Goal: Book appointment/travel/reservation

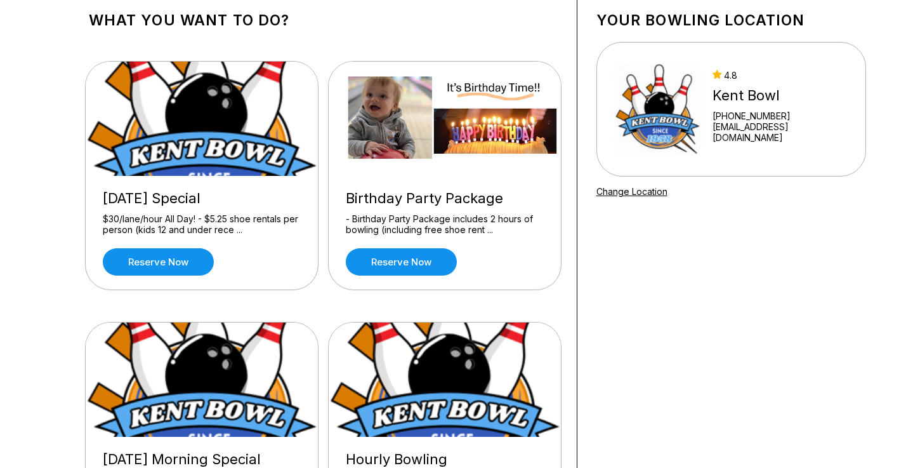
scroll to position [152, 0]
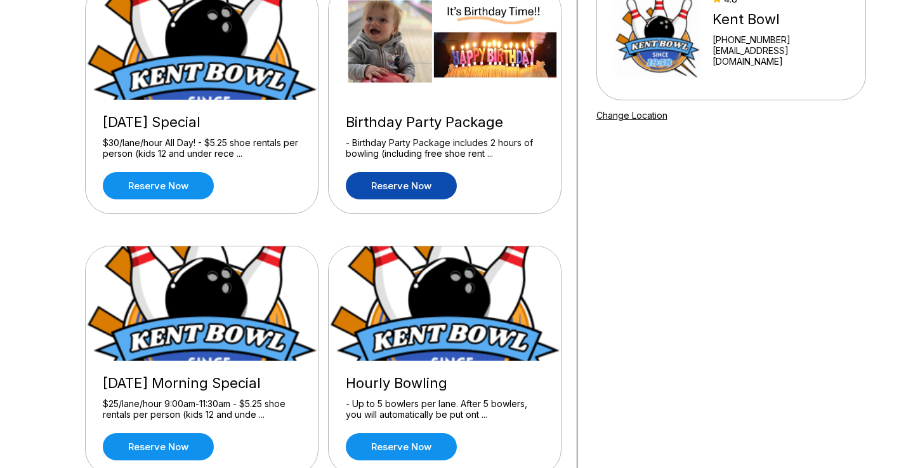
click at [418, 187] on link "Reserve now" at bounding box center [401, 185] width 111 height 27
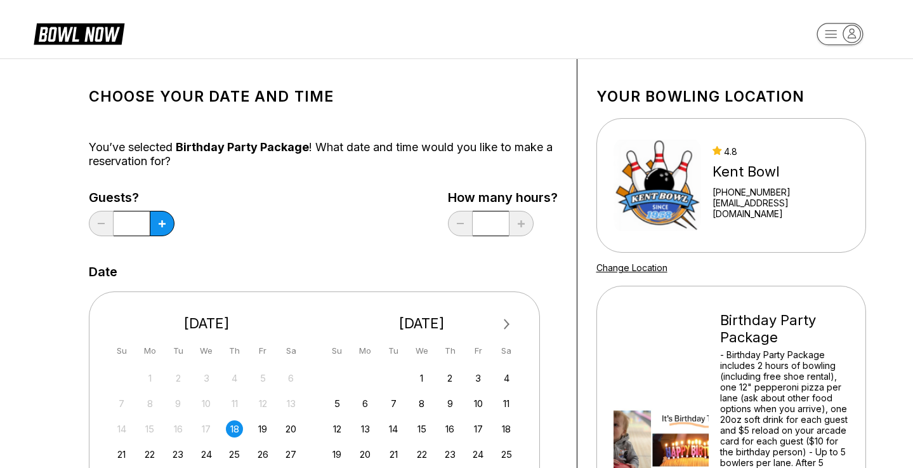
scroll to position [76, 0]
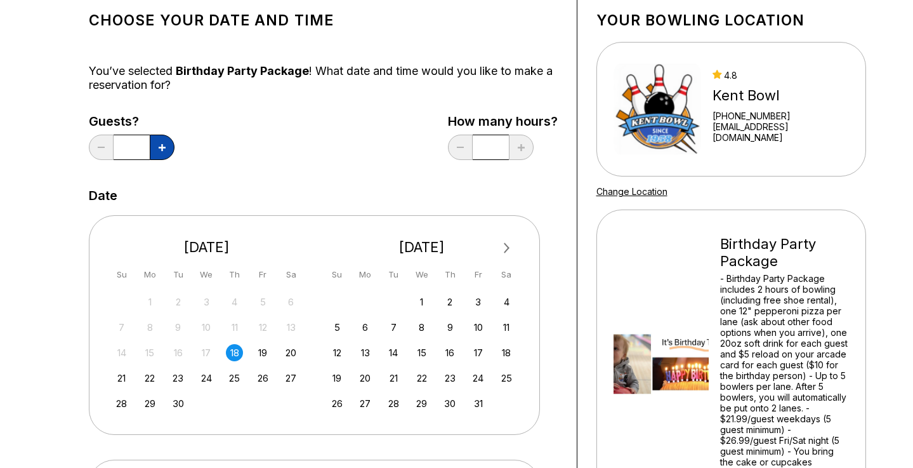
click at [159, 148] on icon at bounding box center [162, 147] width 7 height 7
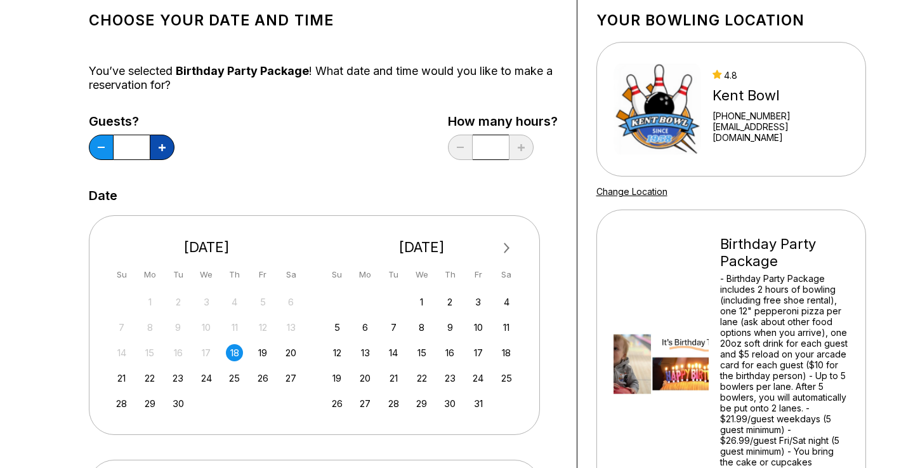
click at [159, 148] on icon at bounding box center [162, 147] width 7 height 7
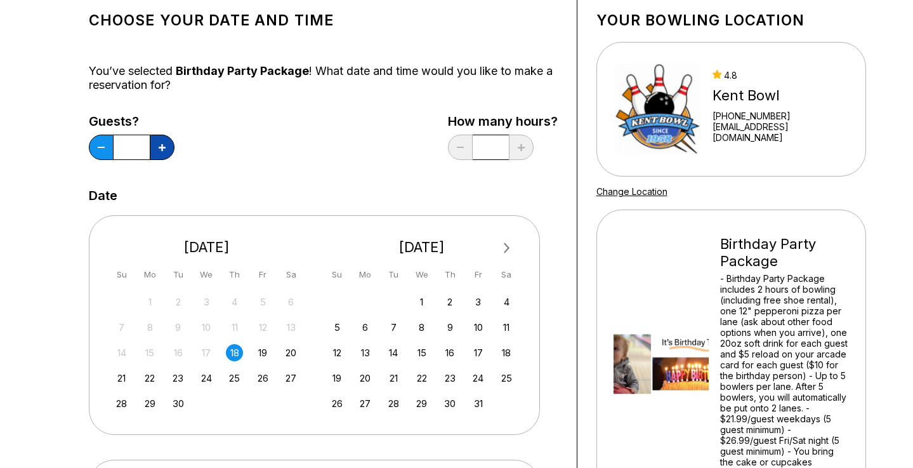
click at [159, 148] on icon at bounding box center [162, 147] width 7 height 7
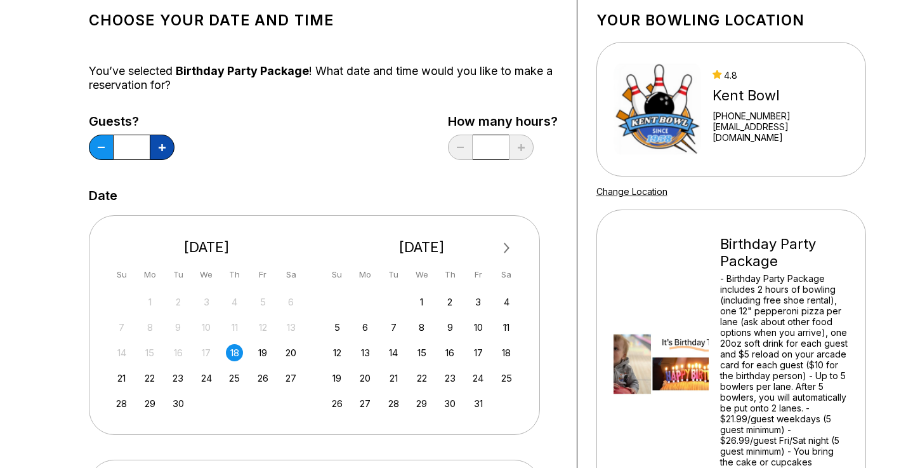
click at [159, 148] on icon at bounding box center [162, 147] width 7 height 7
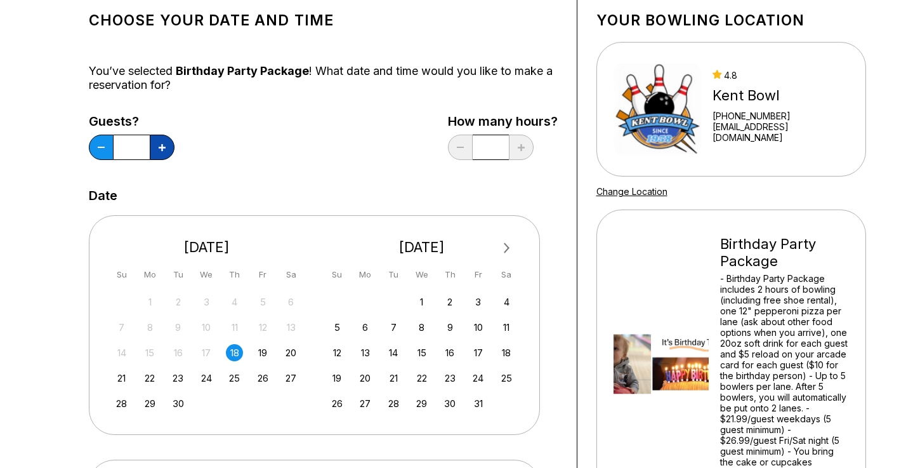
type input "**"
click at [261, 182] on div "Choose your Date and time You’ve selected Birthday Party Package ! What date an…" at bounding box center [323, 337] width 469 height 670
click at [480, 377] on div "24" at bounding box center [477, 377] width 17 height 17
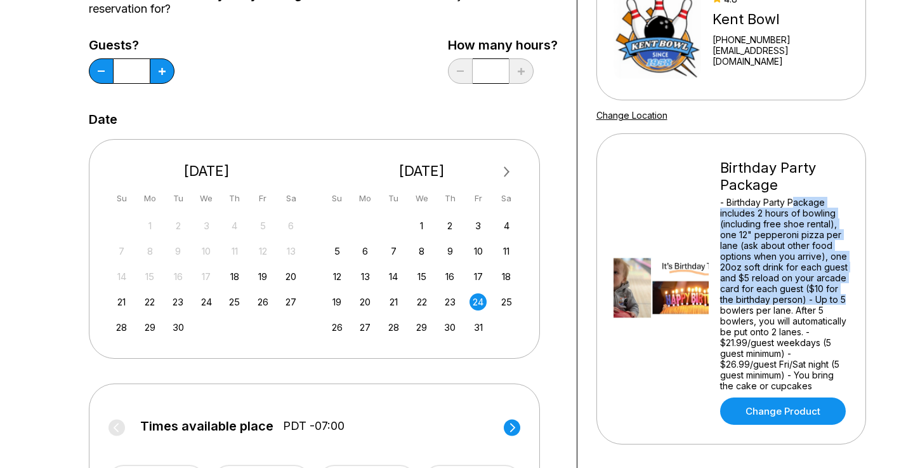
drag, startPoint x: 792, startPoint y: 199, endPoint x: 856, endPoint y: 302, distance: 122.0
click at [856, 302] on div "Birthday Party Package - Birthday Party Package includes 2 hours of bowling (in…" at bounding box center [731, 288] width 270 height 311
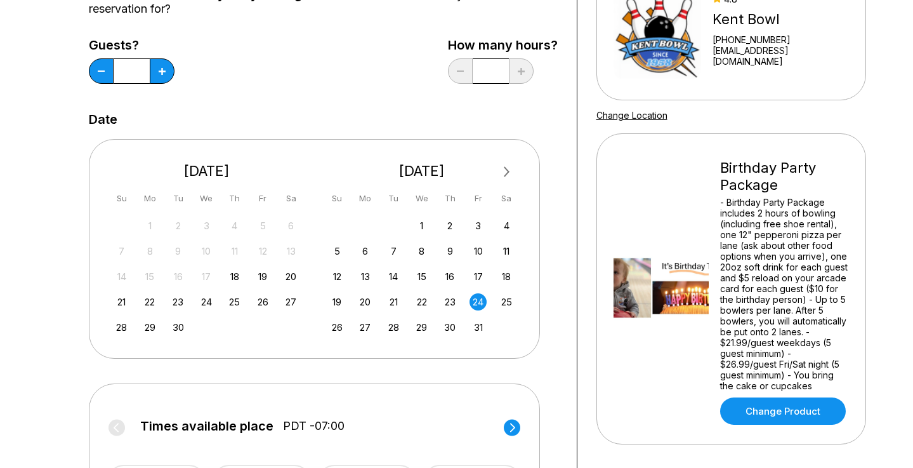
click at [783, 311] on div "- Birthday Party Package includes 2 hours of bowling (including free shoe renta…" at bounding box center [784, 294] width 129 height 194
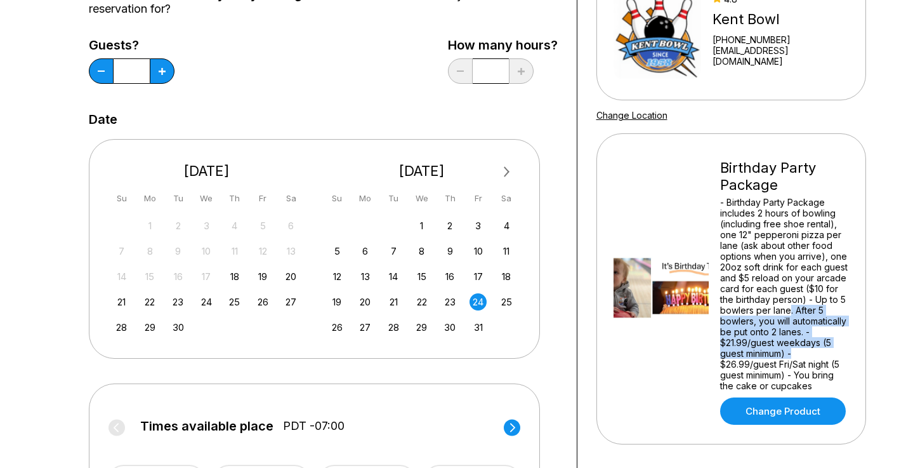
drag, startPoint x: 789, startPoint y: 308, endPoint x: 799, endPoint y: 349, distance: 42.5
click at [799, 349] on div "- Birthday Party Package includes 2 hours of bowling (including free shoe renta…" at bounding box center [784, 294] width 129 height 194
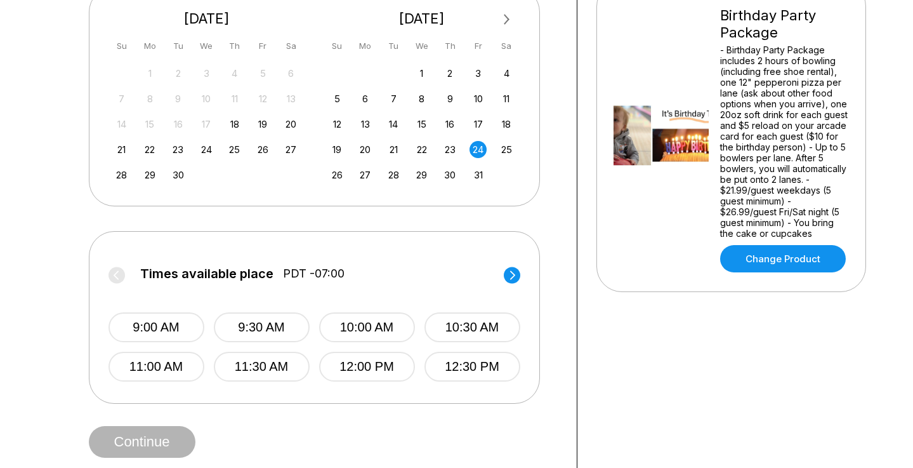
drag, startPoint x: 521, startPoint y: 273, endPoint x: 515, endPoint y: 273, distance: 6.4
click at [520, 273] on div "Times available place PDT -07:00 9:00 AM 9:30 AM 10:00 AM 10:30 AM 11:00 AM 11:…" at bounding box center [314, 317] width 451 height 173
click at [512, 273] on circle at bounding box center [512, 274] width 16 height 16
click at [292, 367] on button "3:30 PM" at bounding box center [262, 366] width 96 height 30
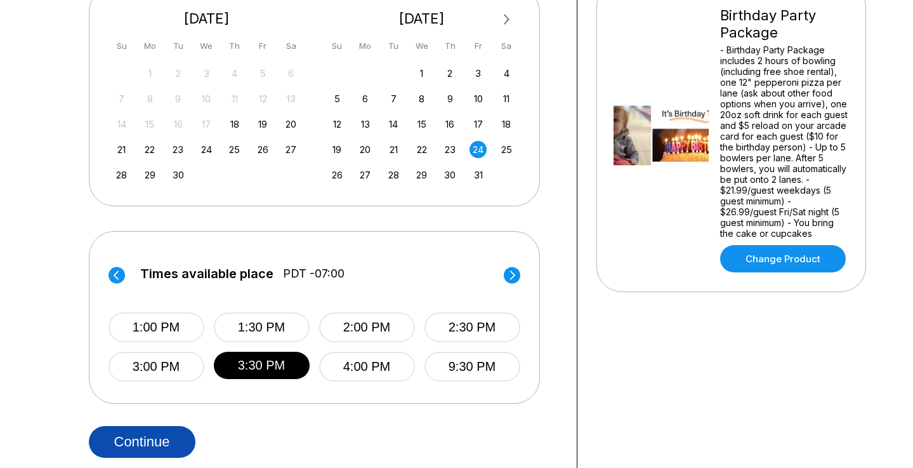
click at [156, 433] on button "Continue" at bounding box center [142, 442] width 107 height 32
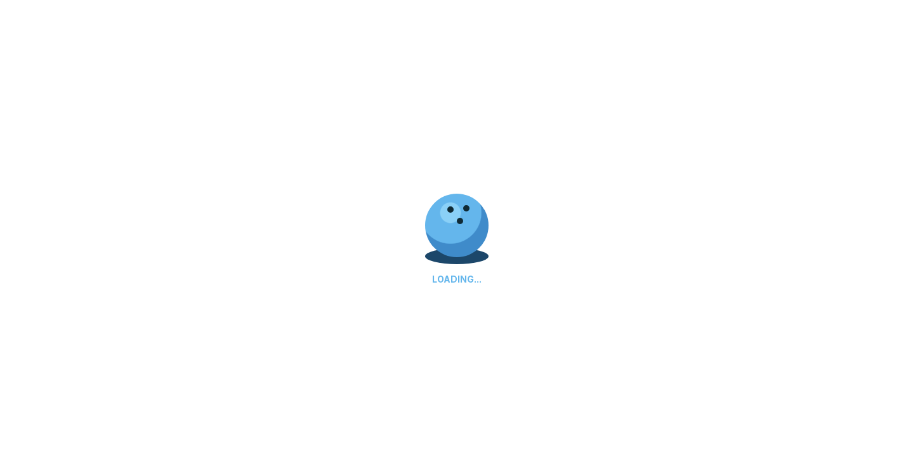
select select "**"
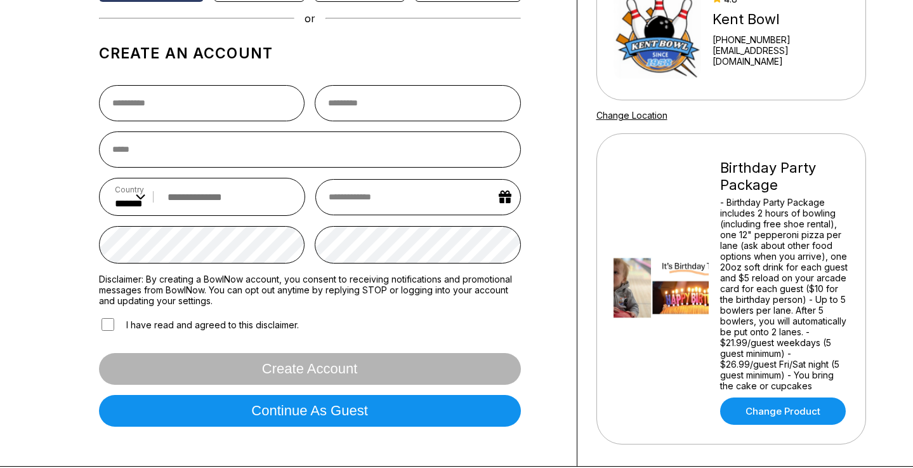
scroll to position [228, 0]
